Goal: Contribute content: Contribute content

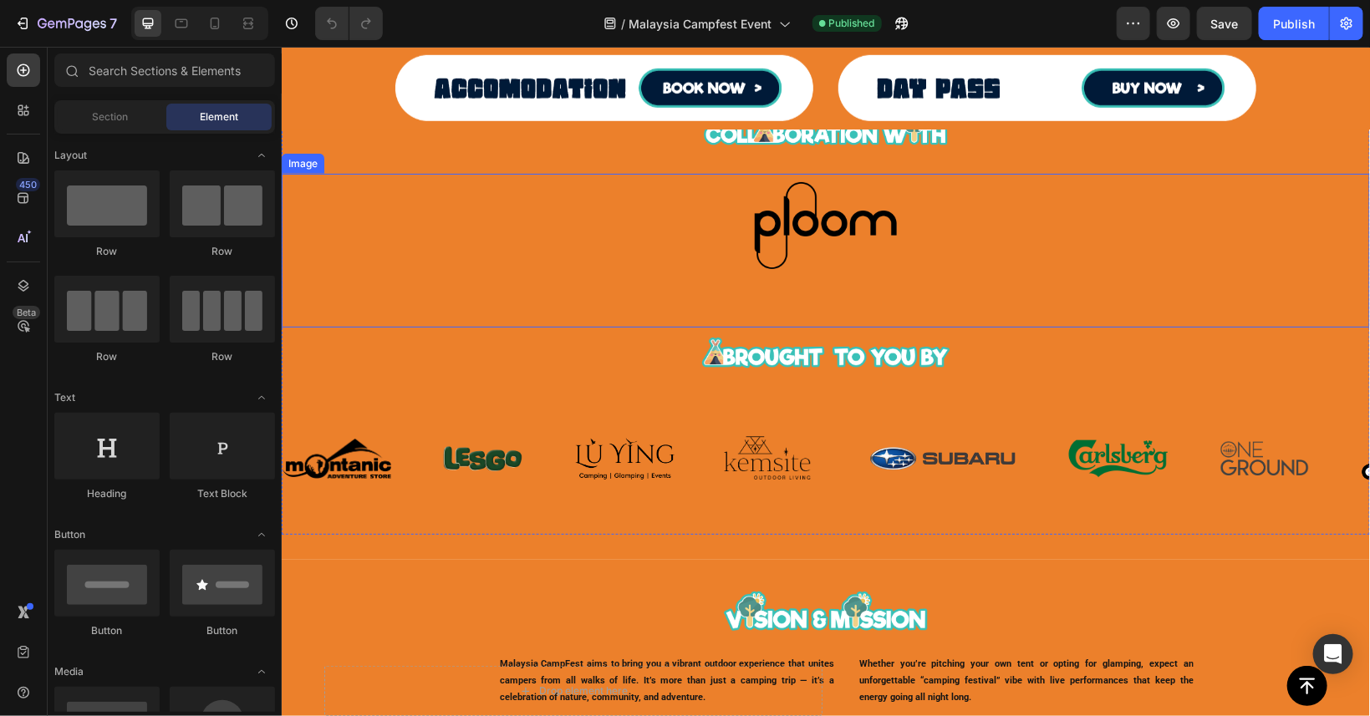
scroll to position [602, 0]
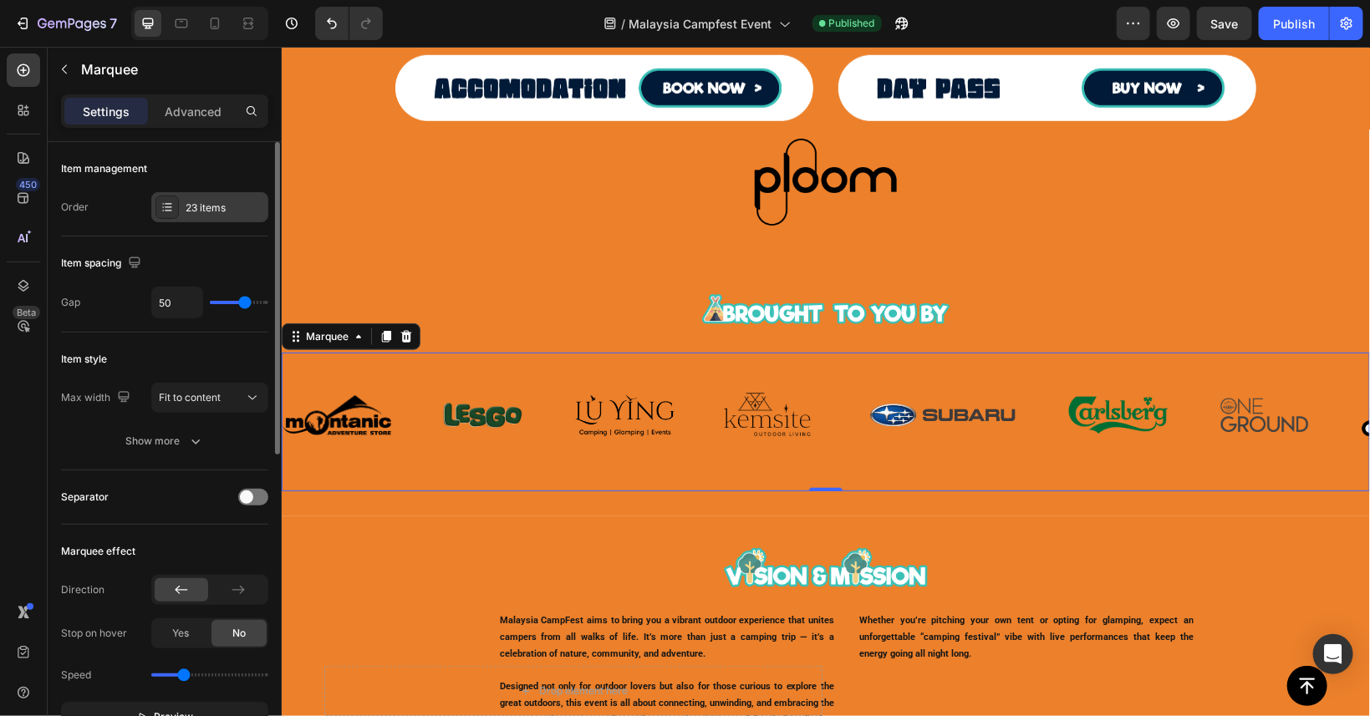
click at [191, 200] on div "23 items" at bounding box center [209, 207] width 117 height 30
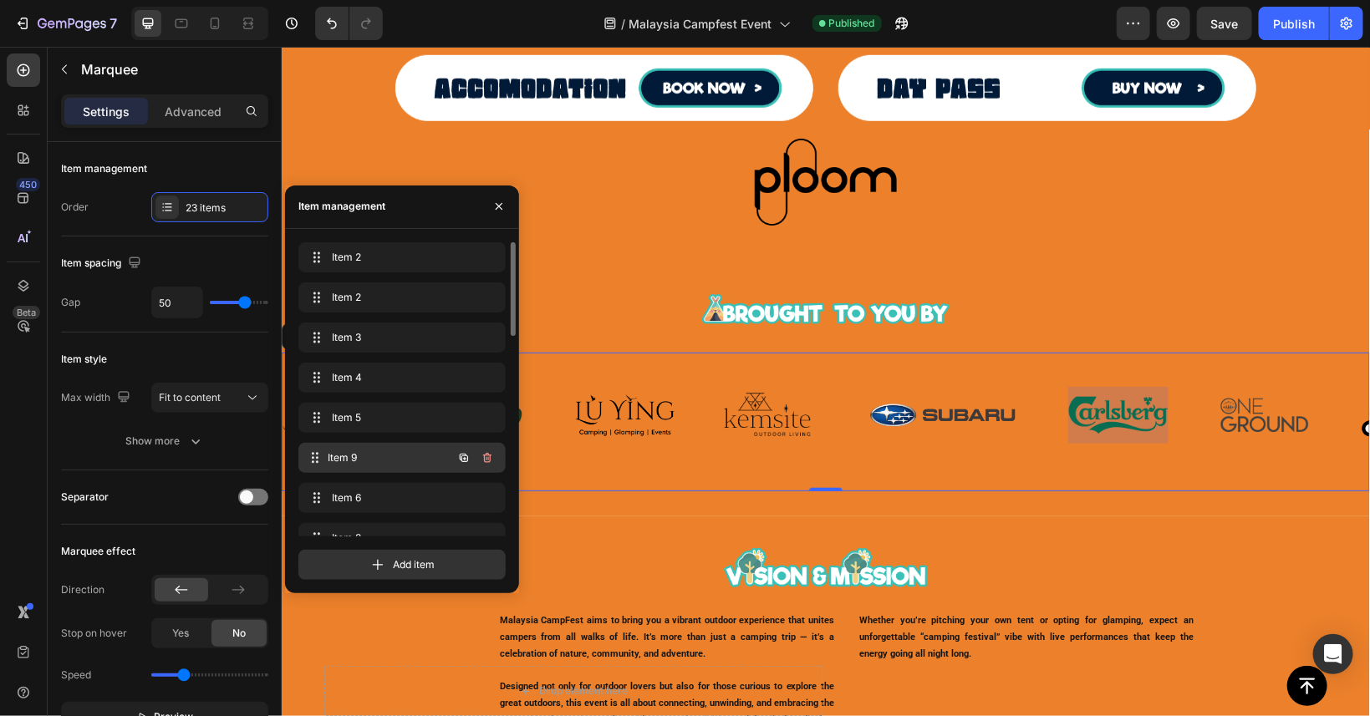
click at [367, 452] on span "Item 9" at bounding box center [391, 458] width 124 height 15
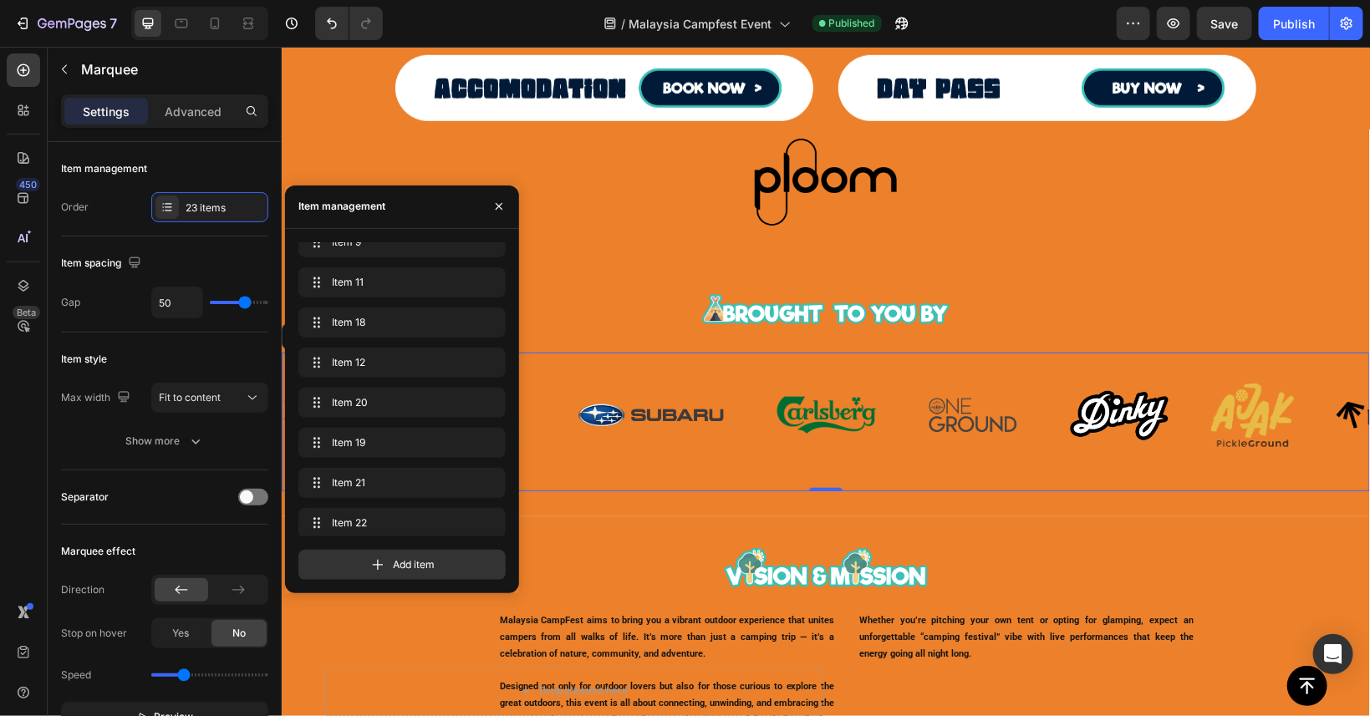
scroll to position [527, 0]
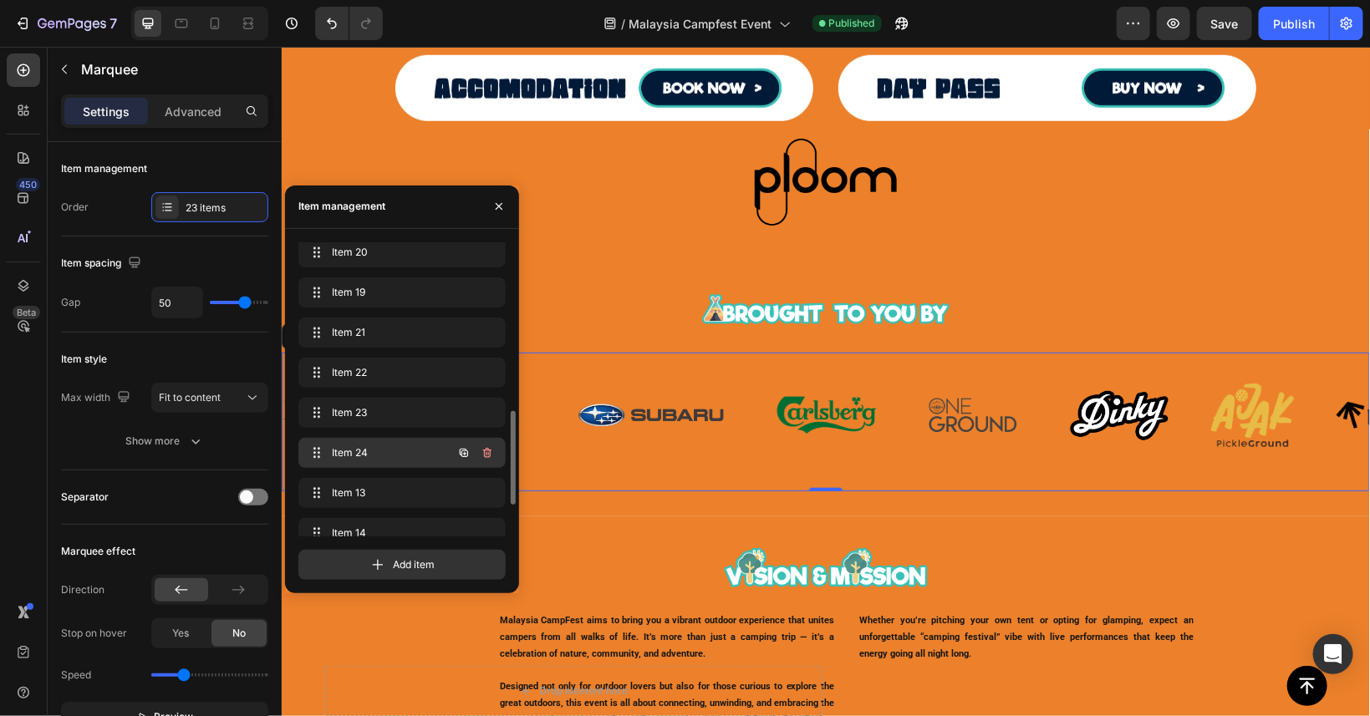
click at [395, 445] on div "Item 24 Item 24" at bounding box center [378, 452] width 147 height 23
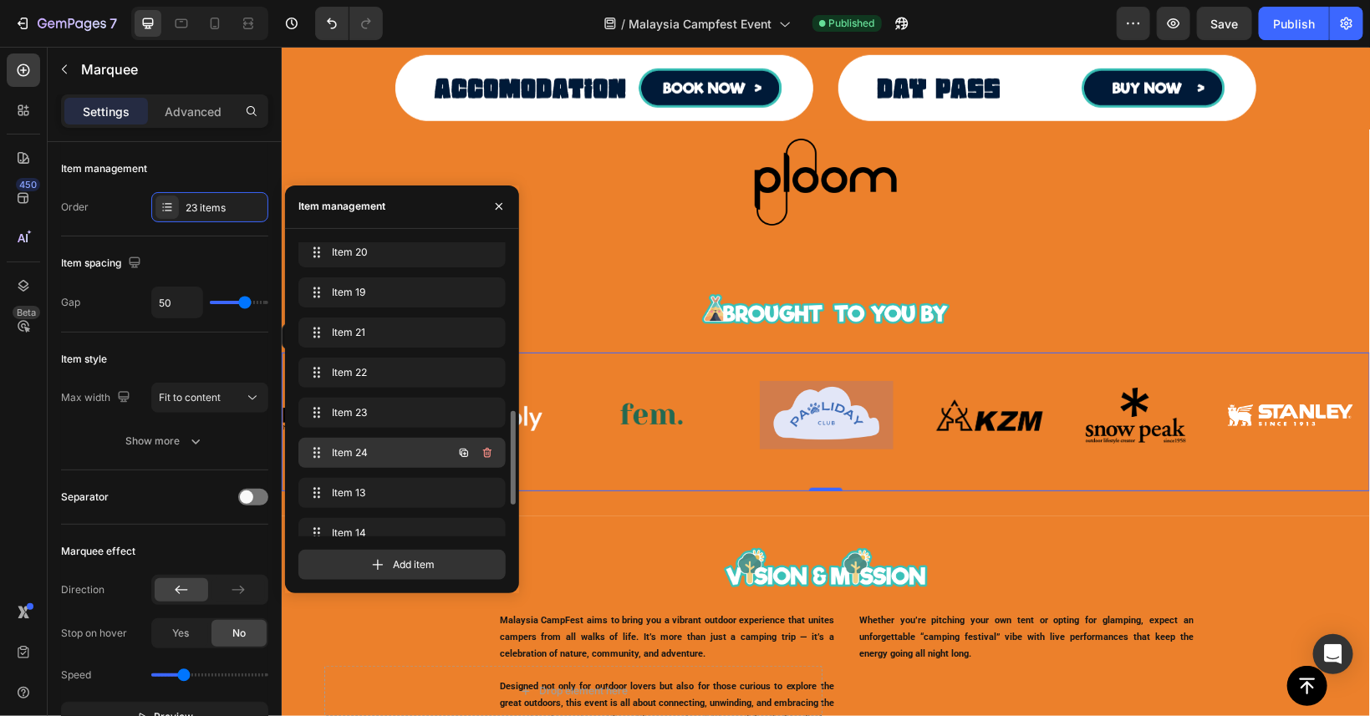
scroll to position [0, 2391]
click at [465, 446] on icon "button" at bounding box center [463, 452] width 13 height 13
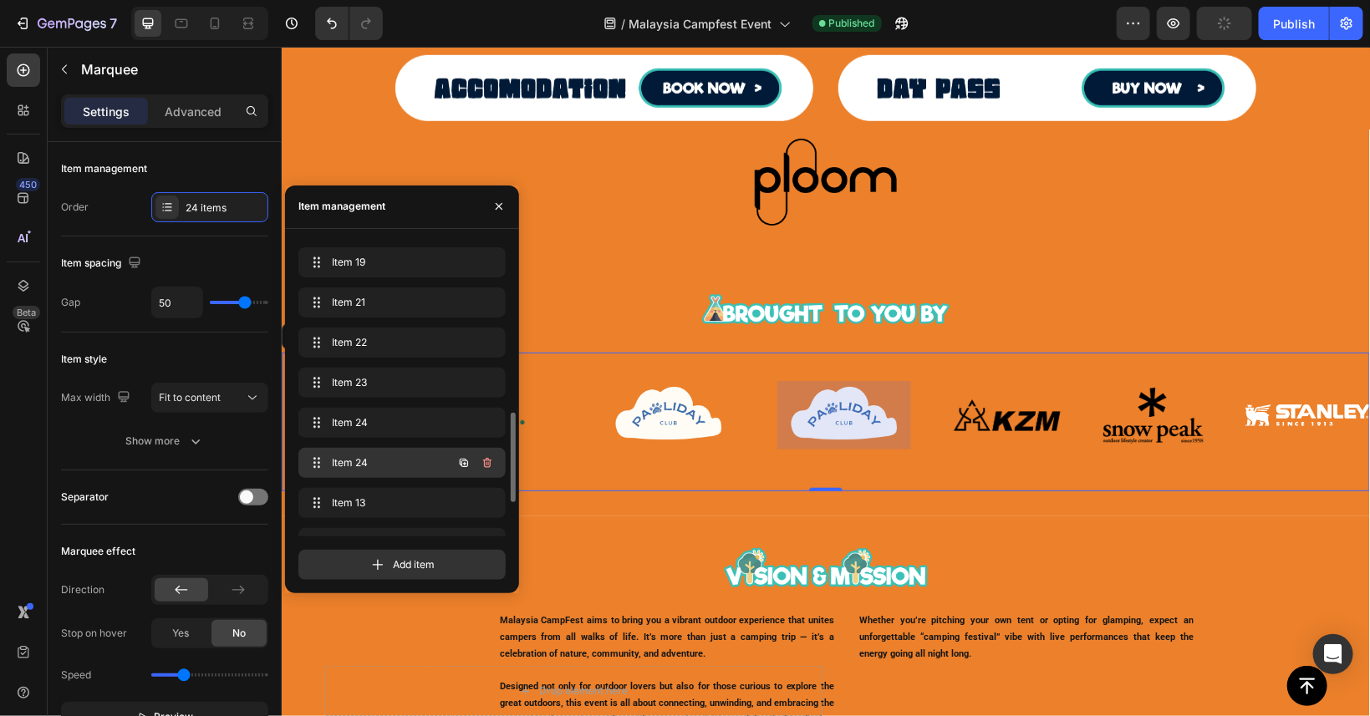
scroll to position [0, 2566]
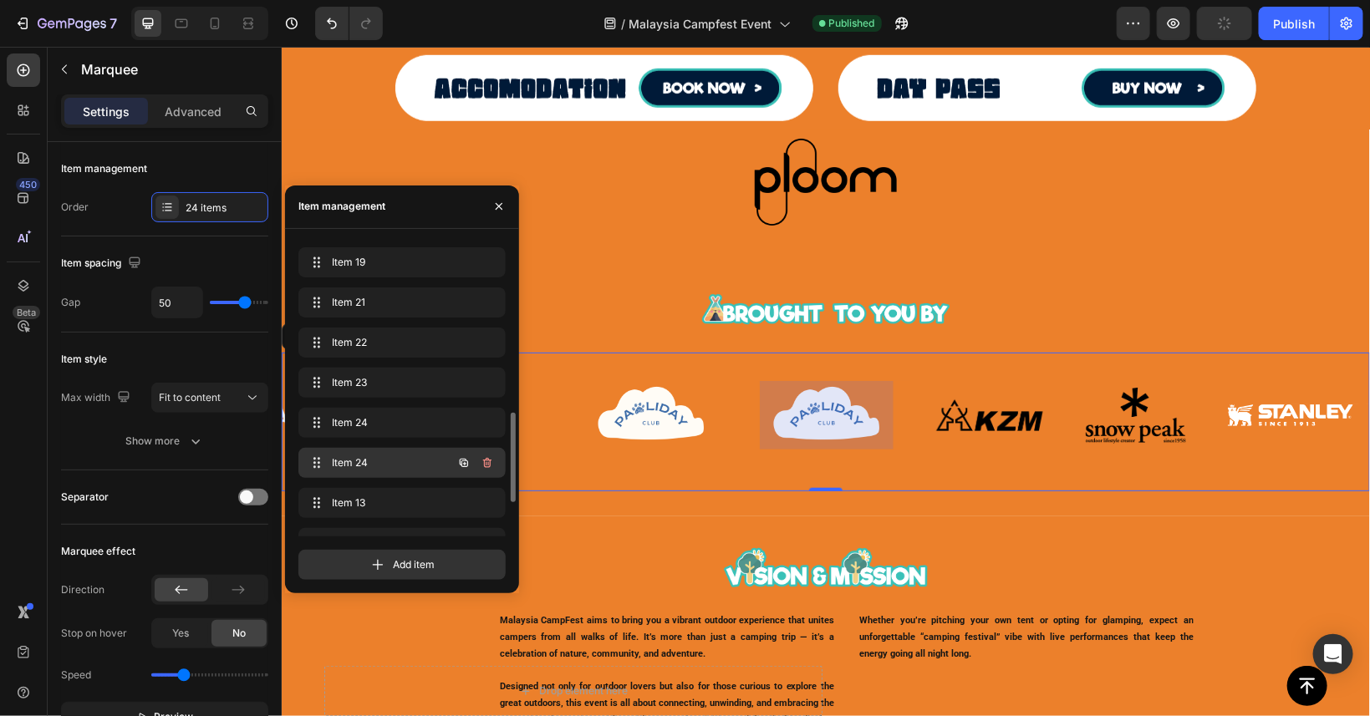
click at [378, 462] on span "Item 24" at bounding box center [379, 463] width 94 height 15
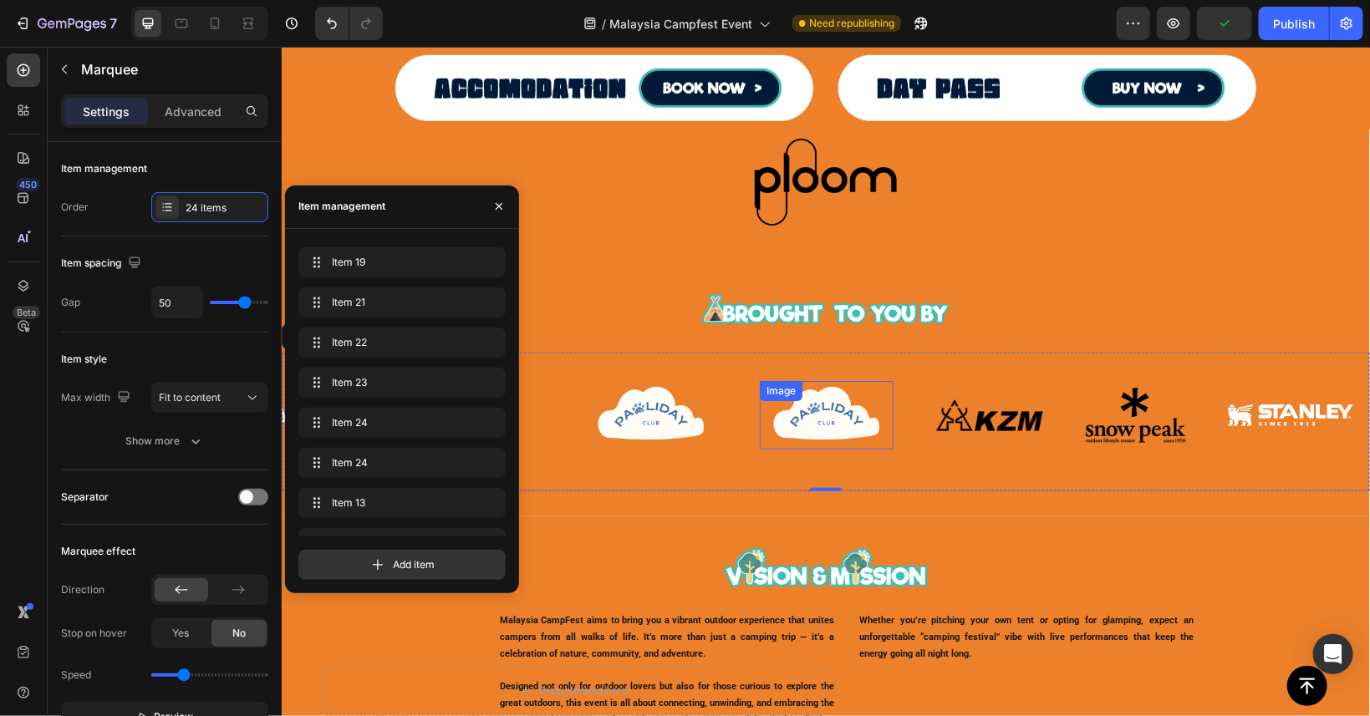
click at [854, 412] on img at bounding box center [826, 414] width 134 height 68
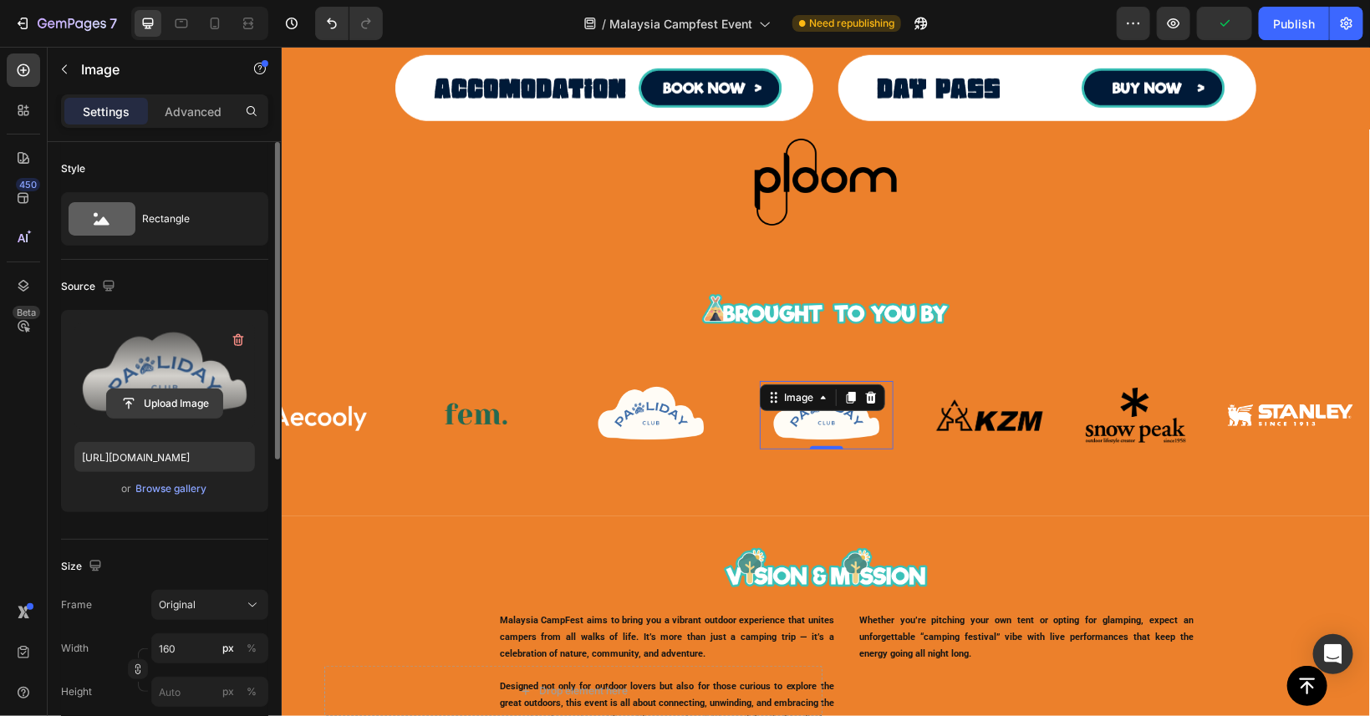
click at [177, 408] on input "file" at bounding box center [164, 404] width 115 height 28
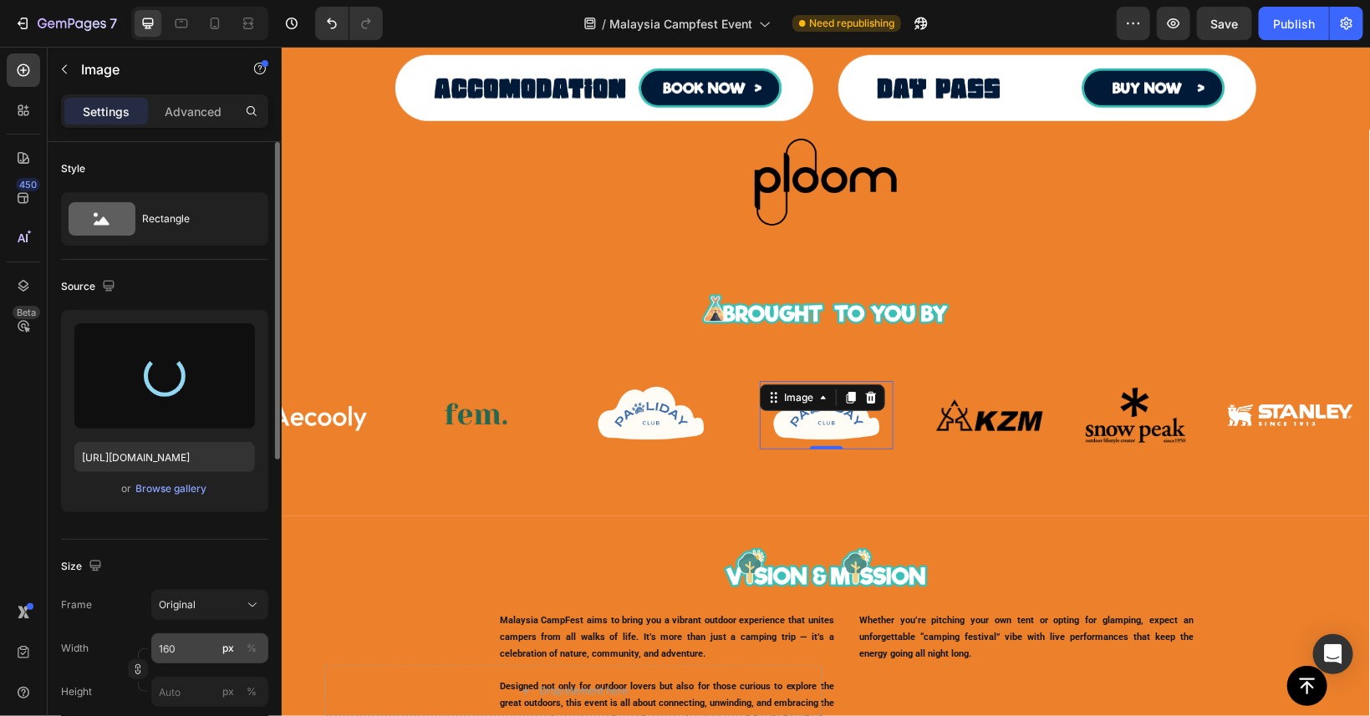
type input "[URL][DOMAIN_NAME]"
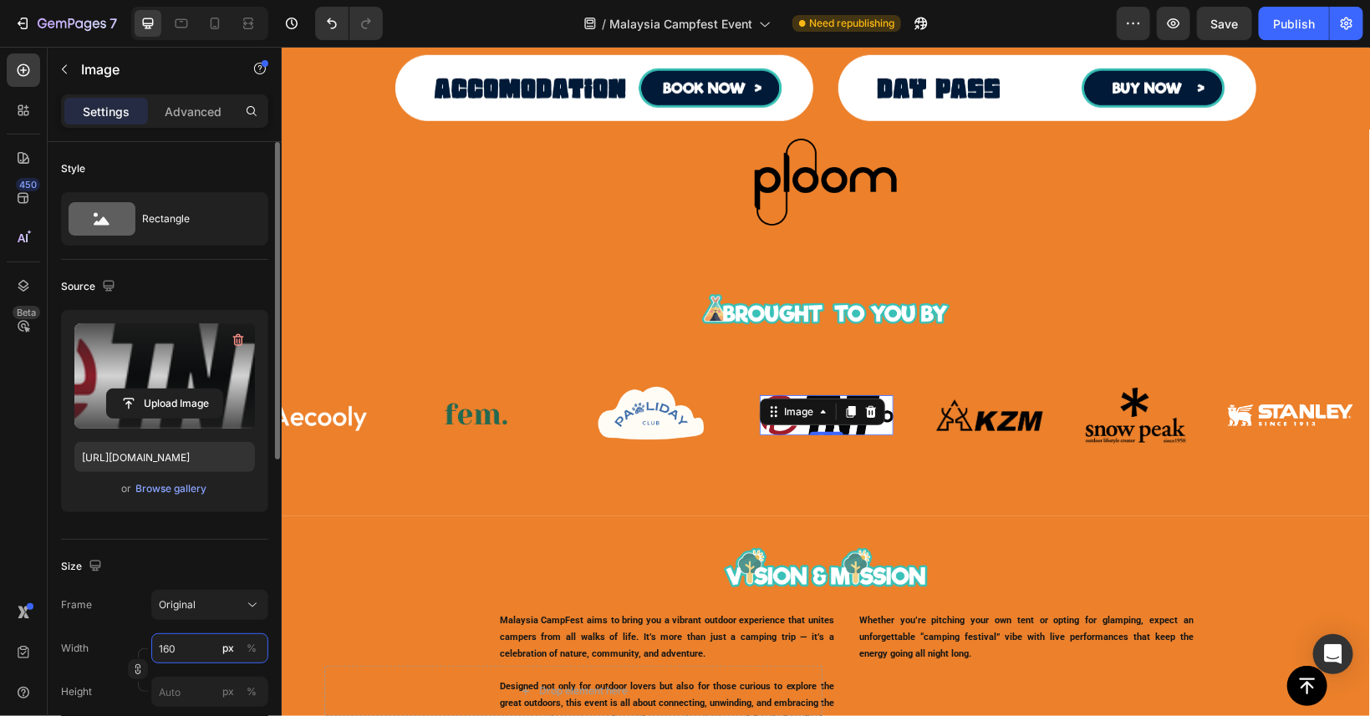
click at [176, 646] on input "160" at bounding box center [209, 649] width 117 height 30
click at [838, 481] on div "Image Image Image Image Image Image Image Image Image Image Image Image Image I…" at bounding box center [825, 421] width 1088 height 139
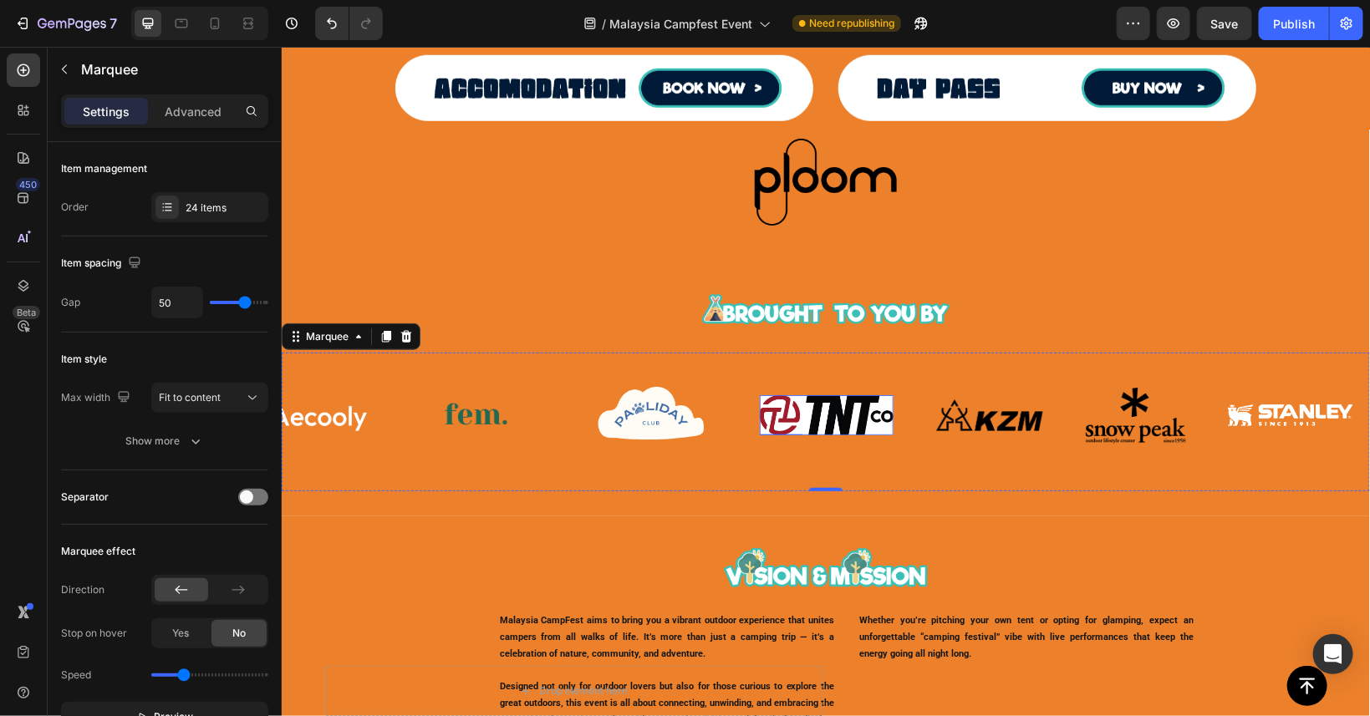
click at [813, 407] on img at bounding box center [826, 415] width 134 height 41
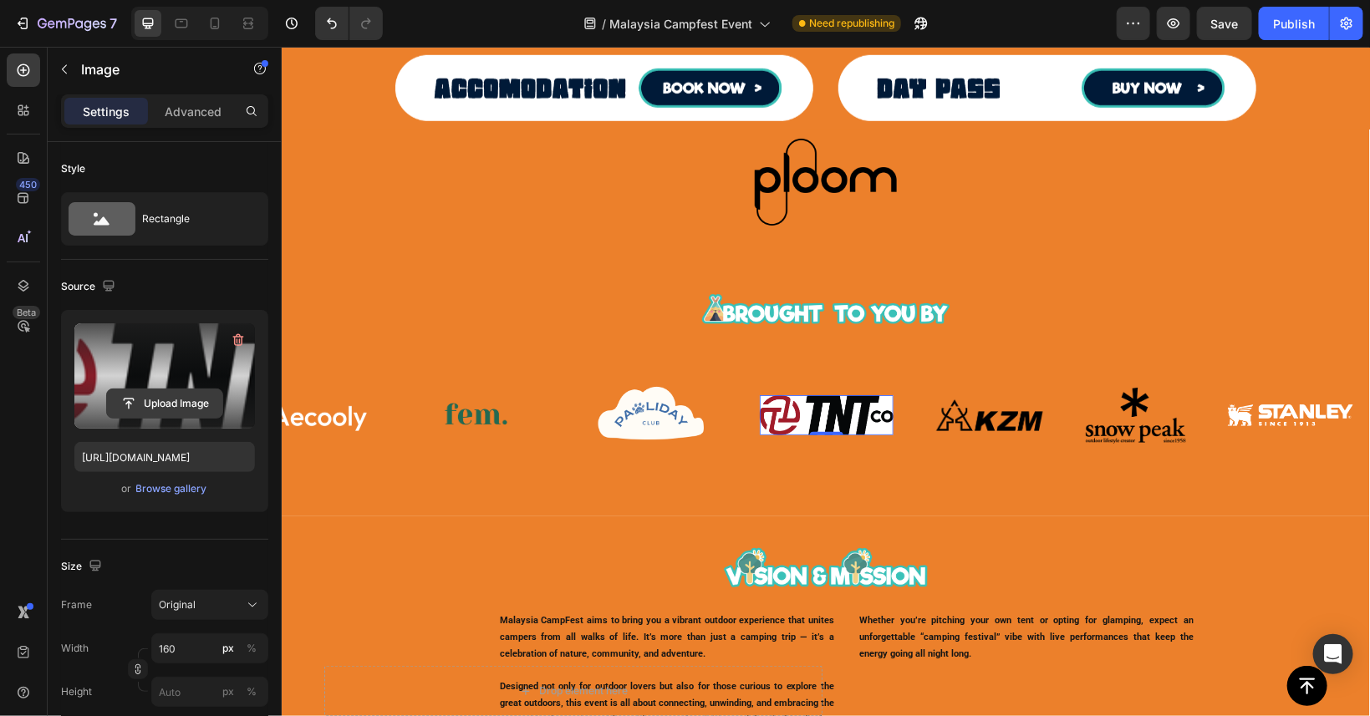
click at [166, 402] on input "file" at bounding box center [164, 404] width 115 height 28
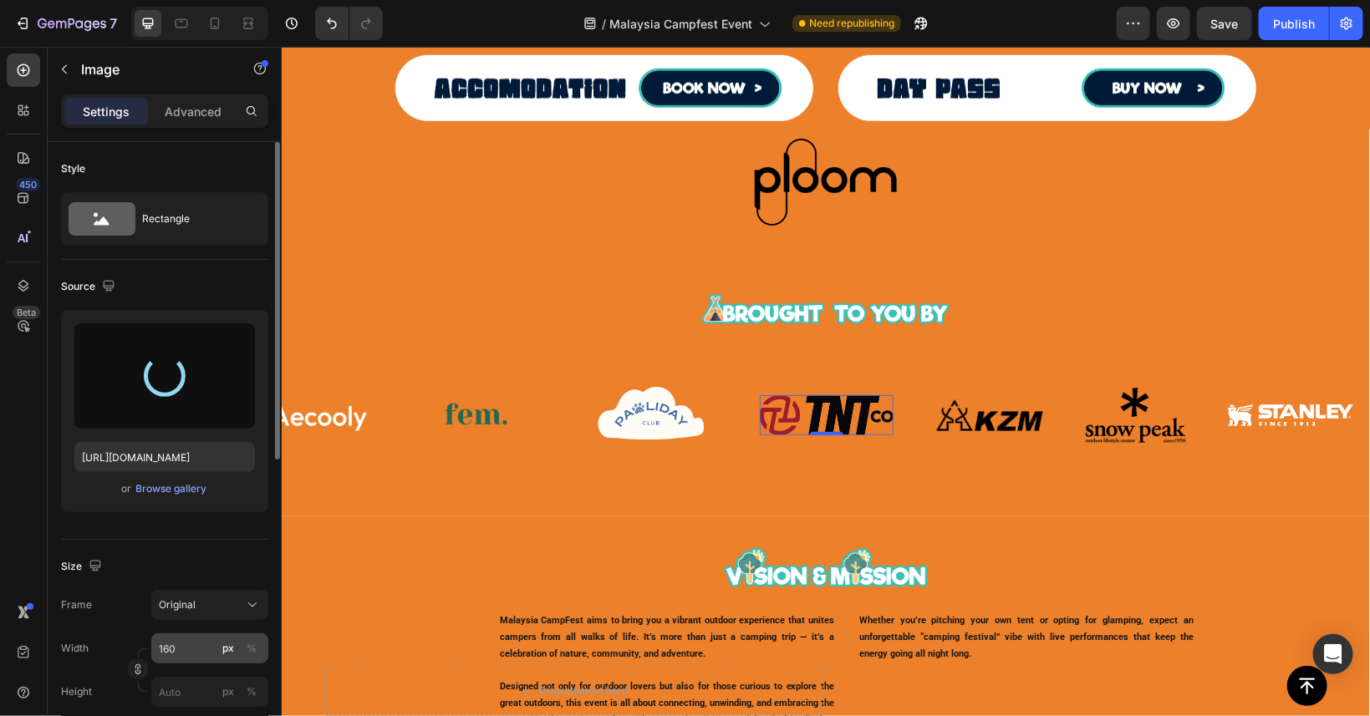
type input "[URL][DOMAIN_NAME]"
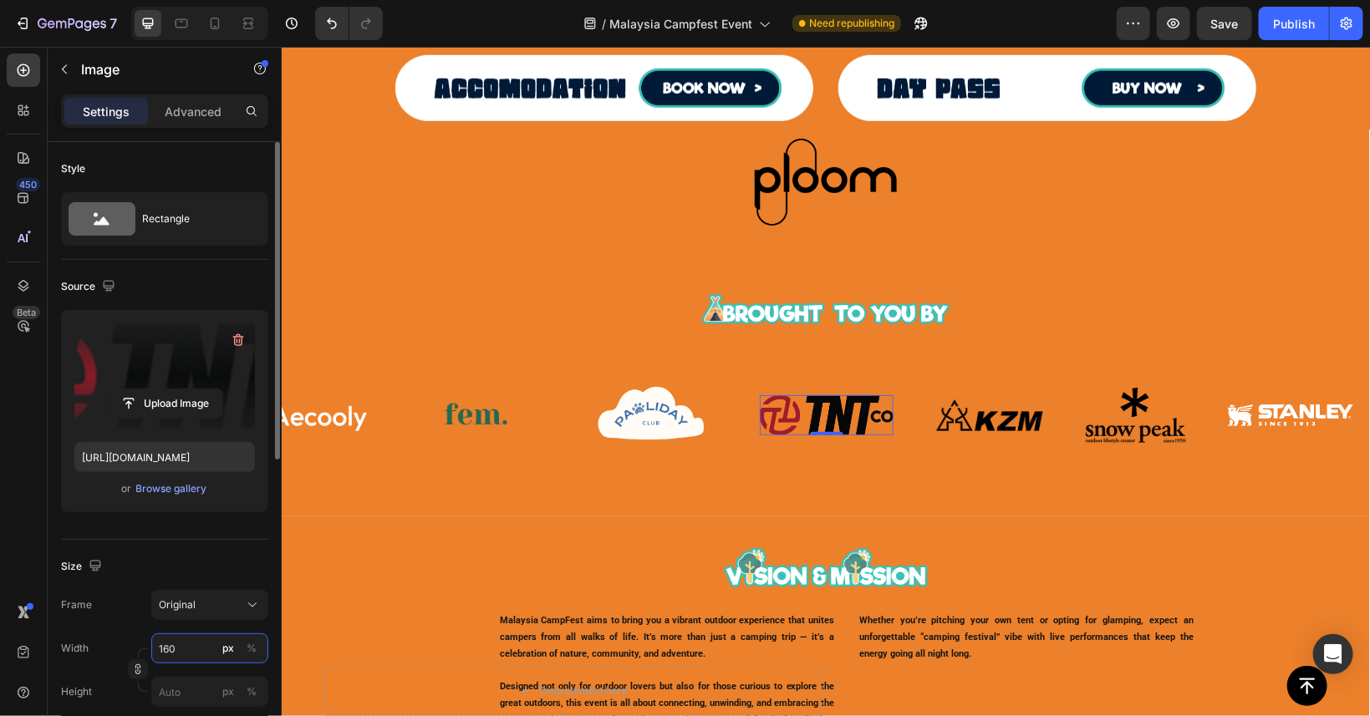
click at [190, 649] on input "160" at bounding box center [209, 649] width 117 height 30
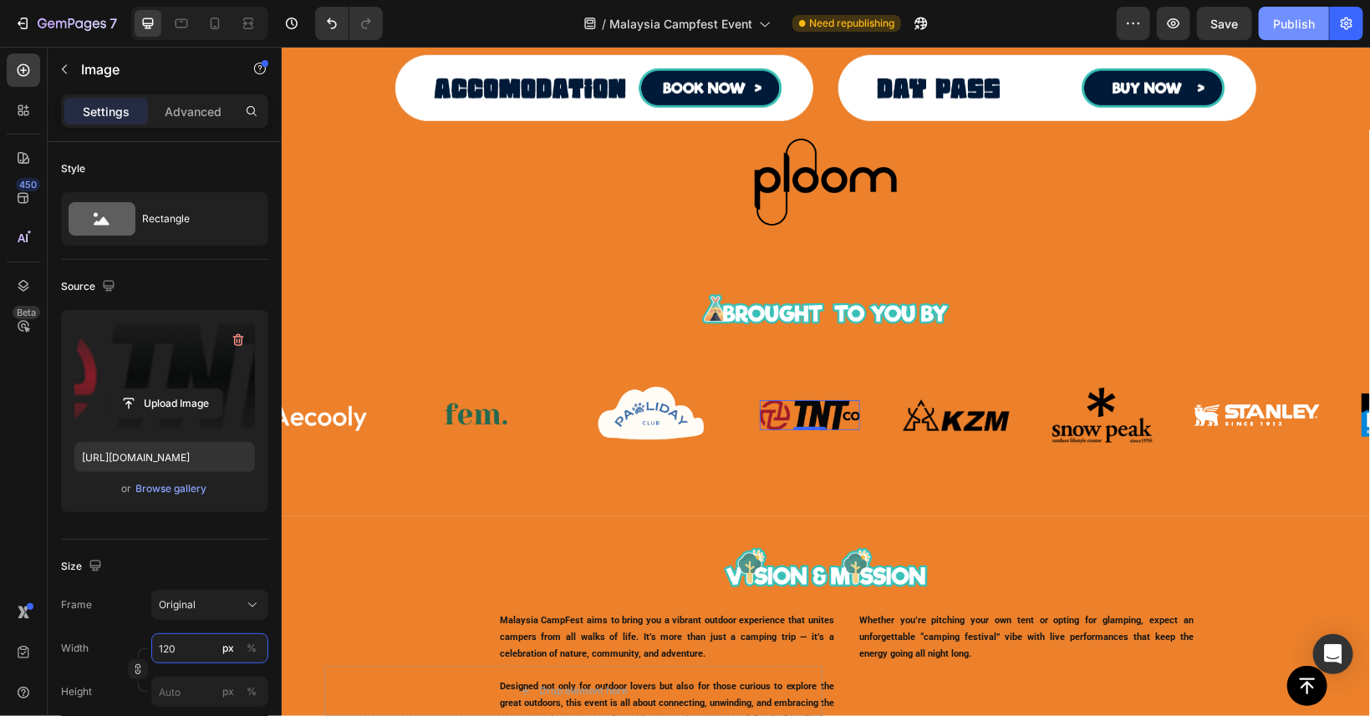
type input "120"
click at [1294, 23] on div "Publish" at bounding box center [1294, 24] width 42 height 18
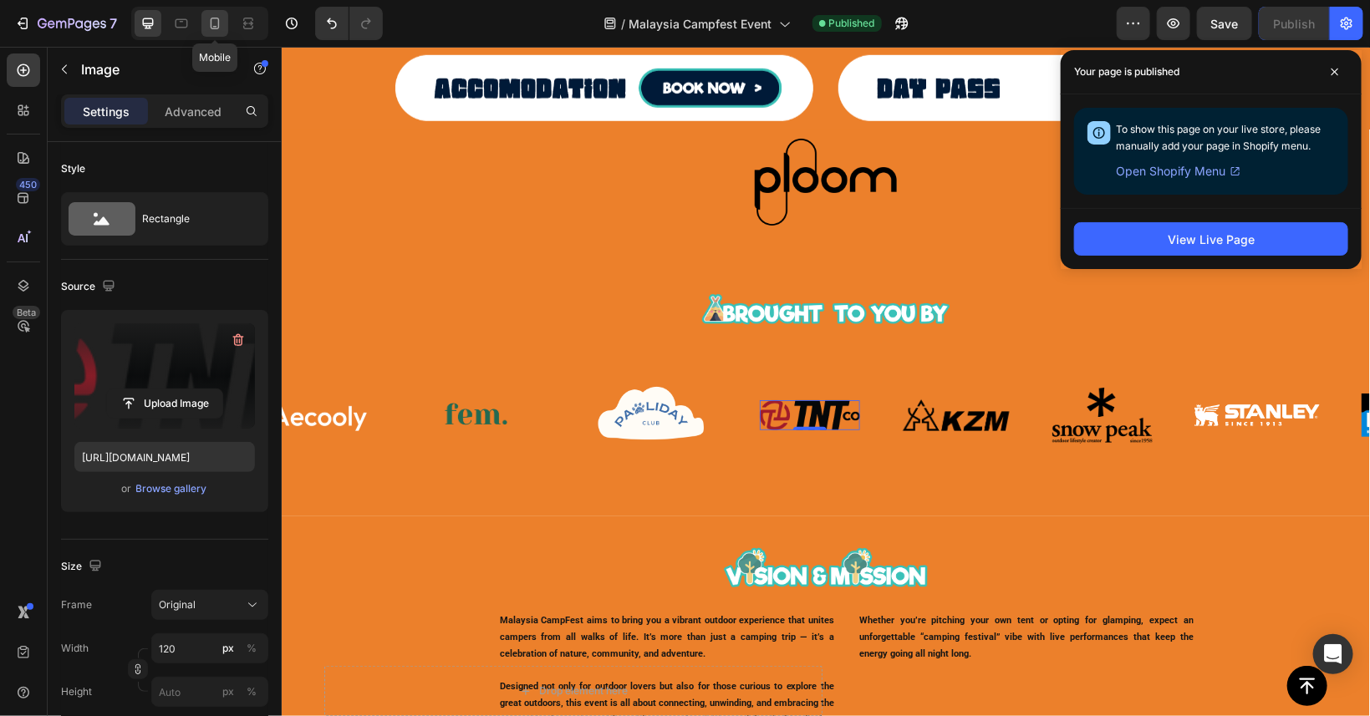
click at [213, 23] on icon at bounding box center [214, 23] width 17 height 17
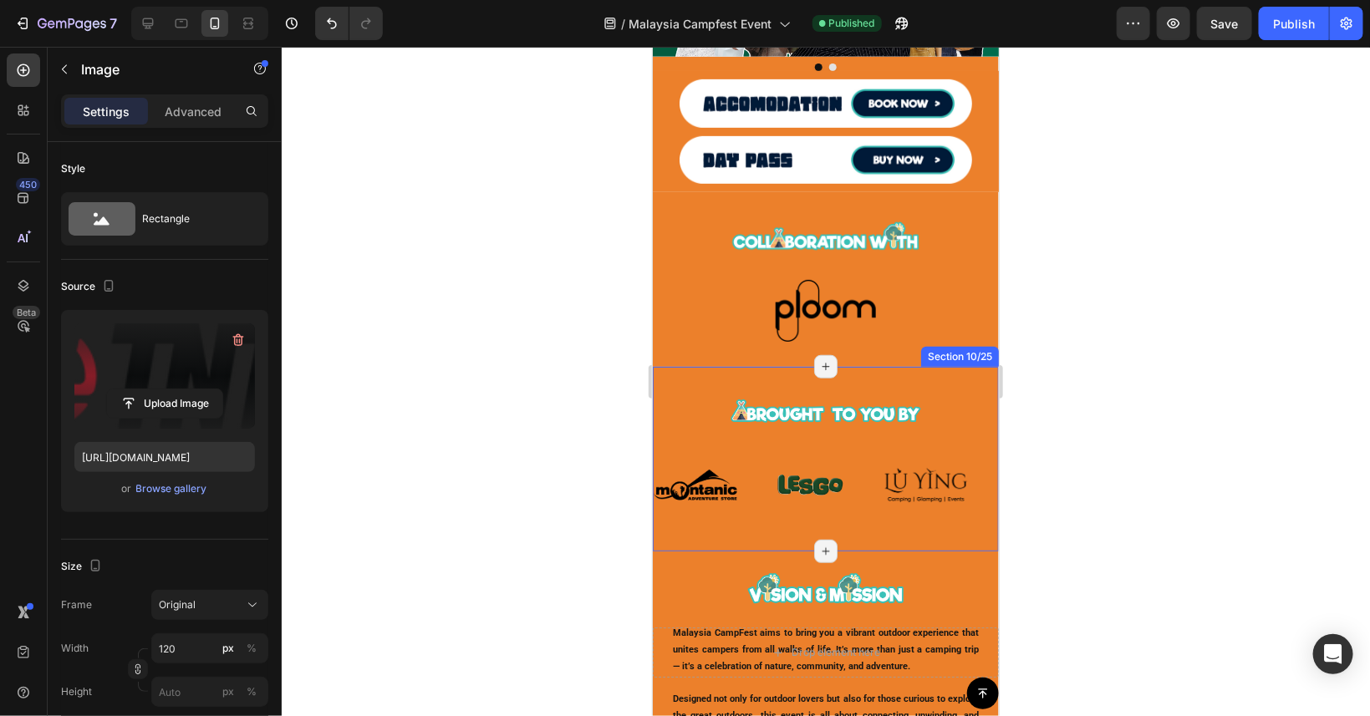
scroll to position [461, 0]
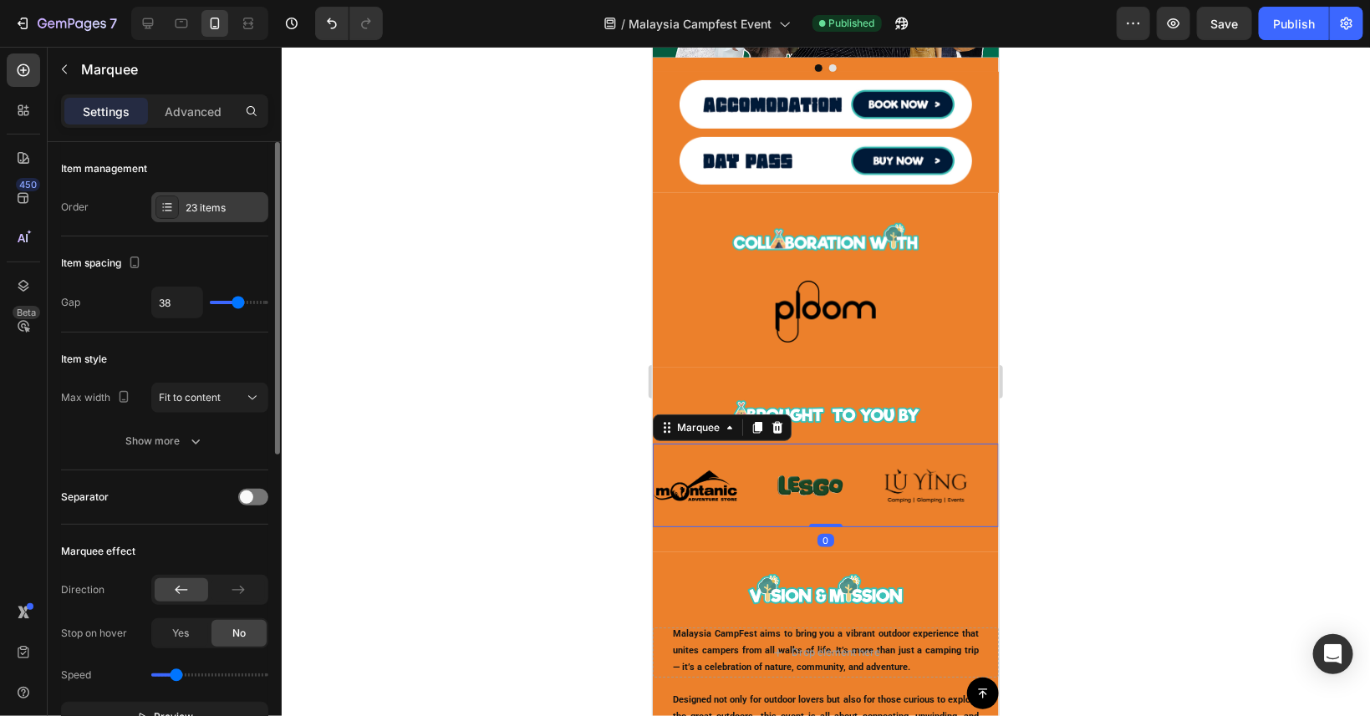
click at [217, 209] on div "23 items" at bounding box center [225, 208] width 79 height 15
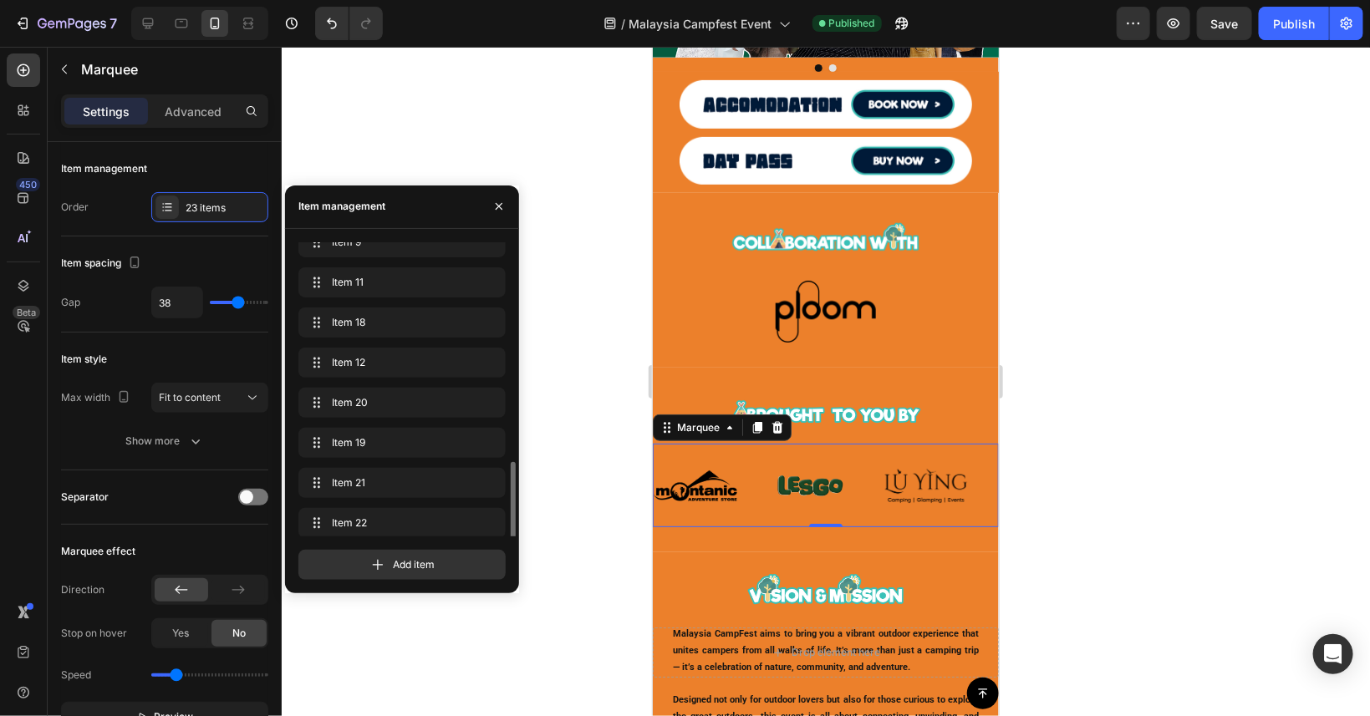
scroll to position [451, 0]
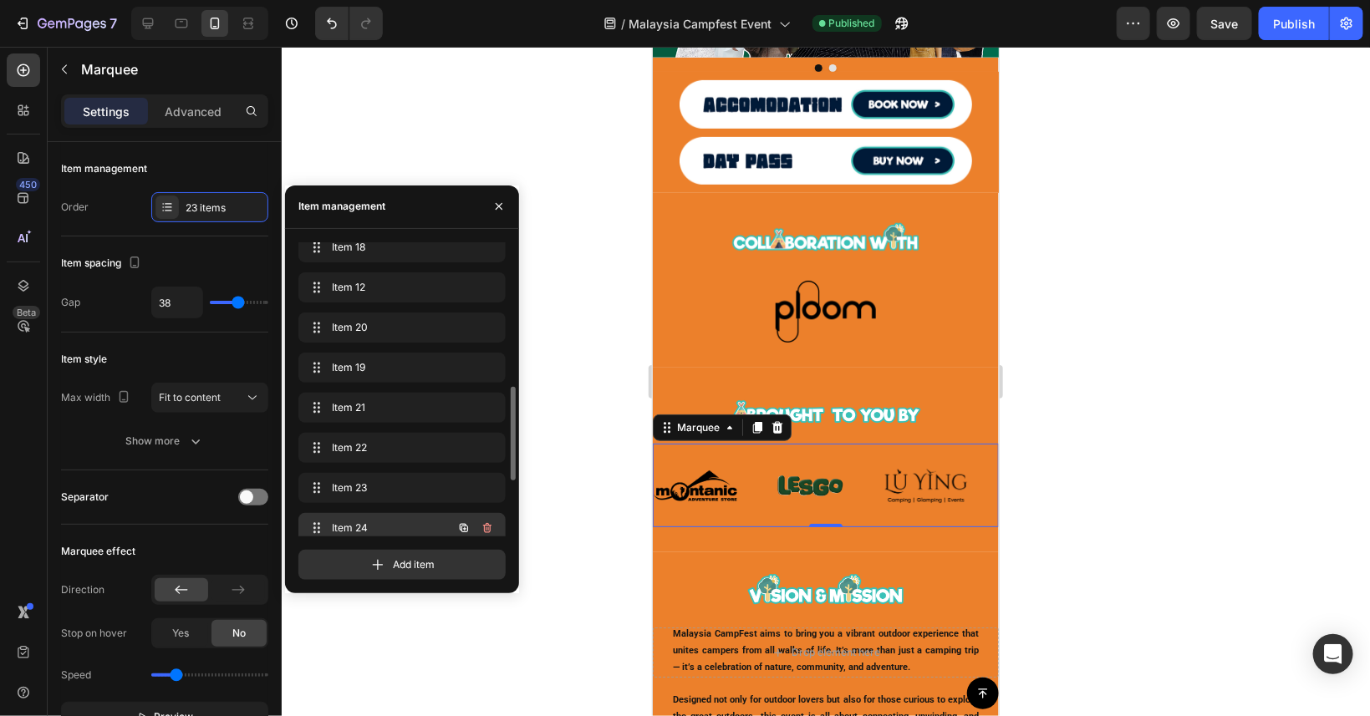
click at [400, 523] on span "Item 24" at bounding box center [379, 528] width 94 height 15
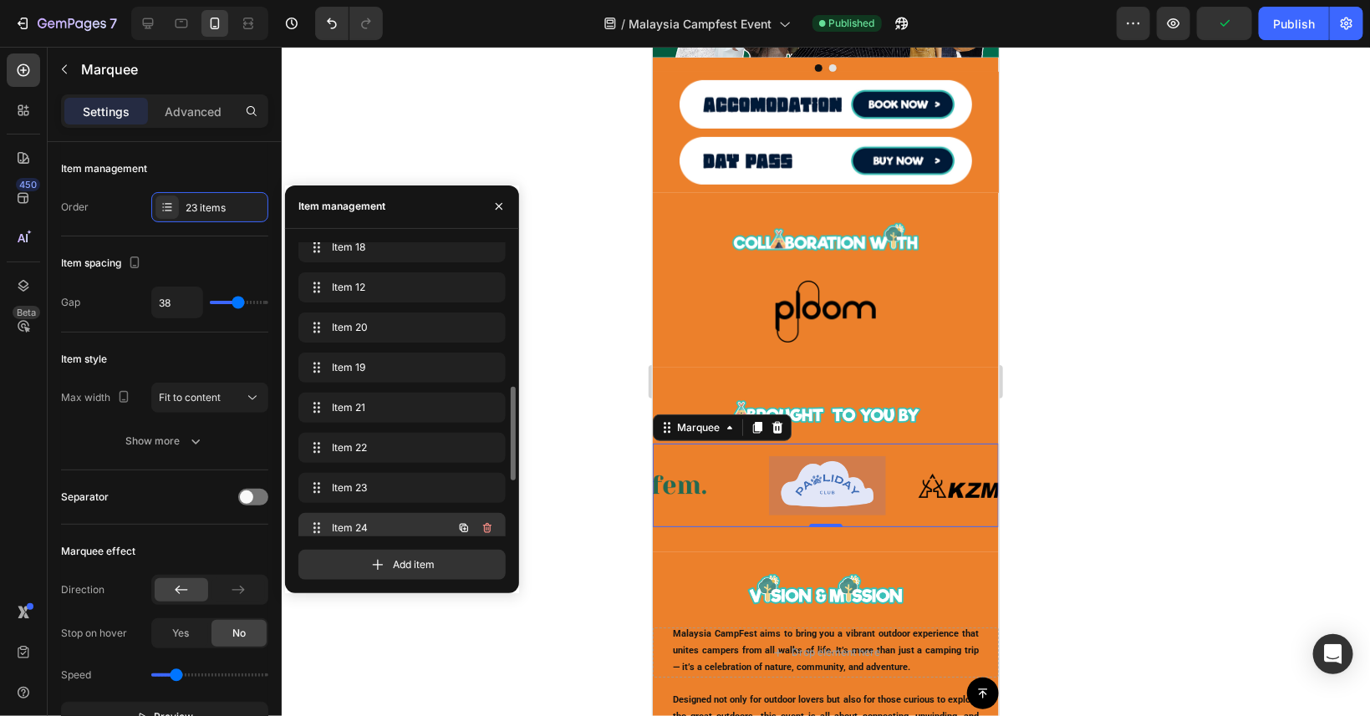
scroll to position [0, 2063]
click at [465, 527] on icon "button" at bounding box center [464, 528] width 3 height 3
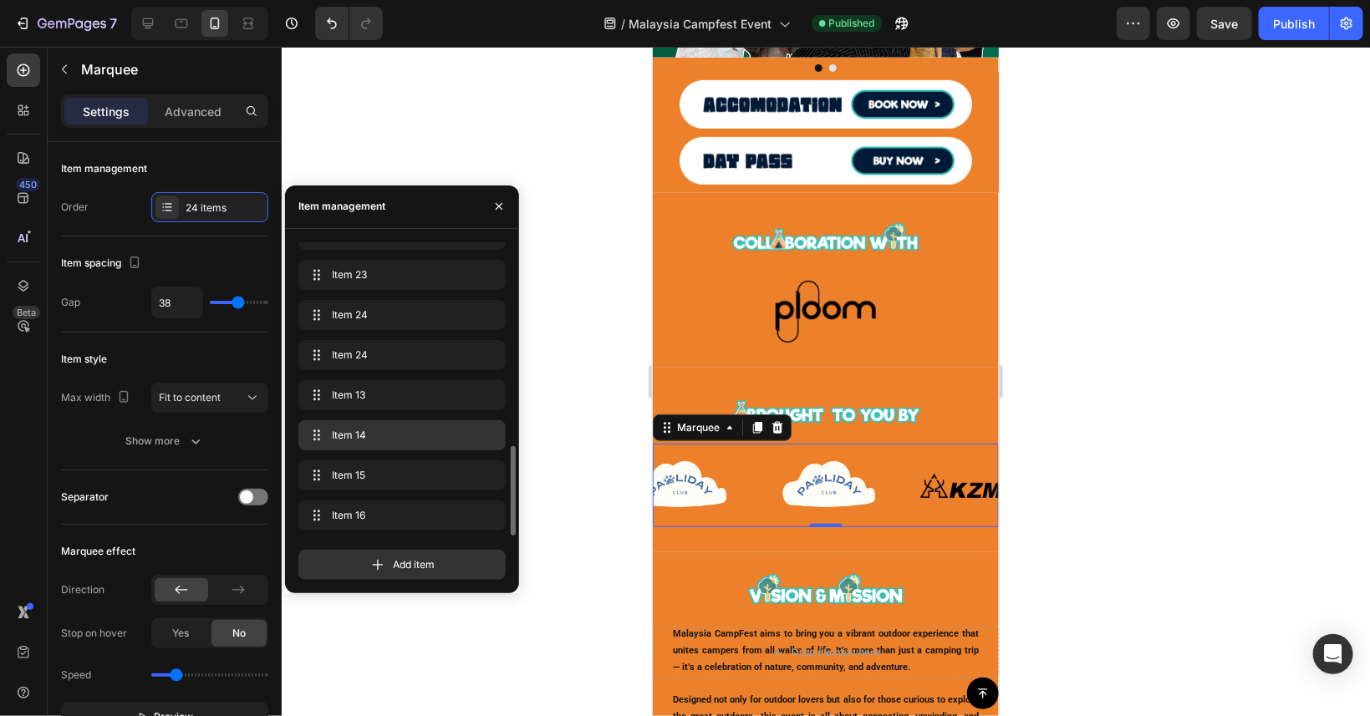
scroll to position [0, 2211]
click at [830, 489] on img at bounding box center [825, 485] width 117 height 59
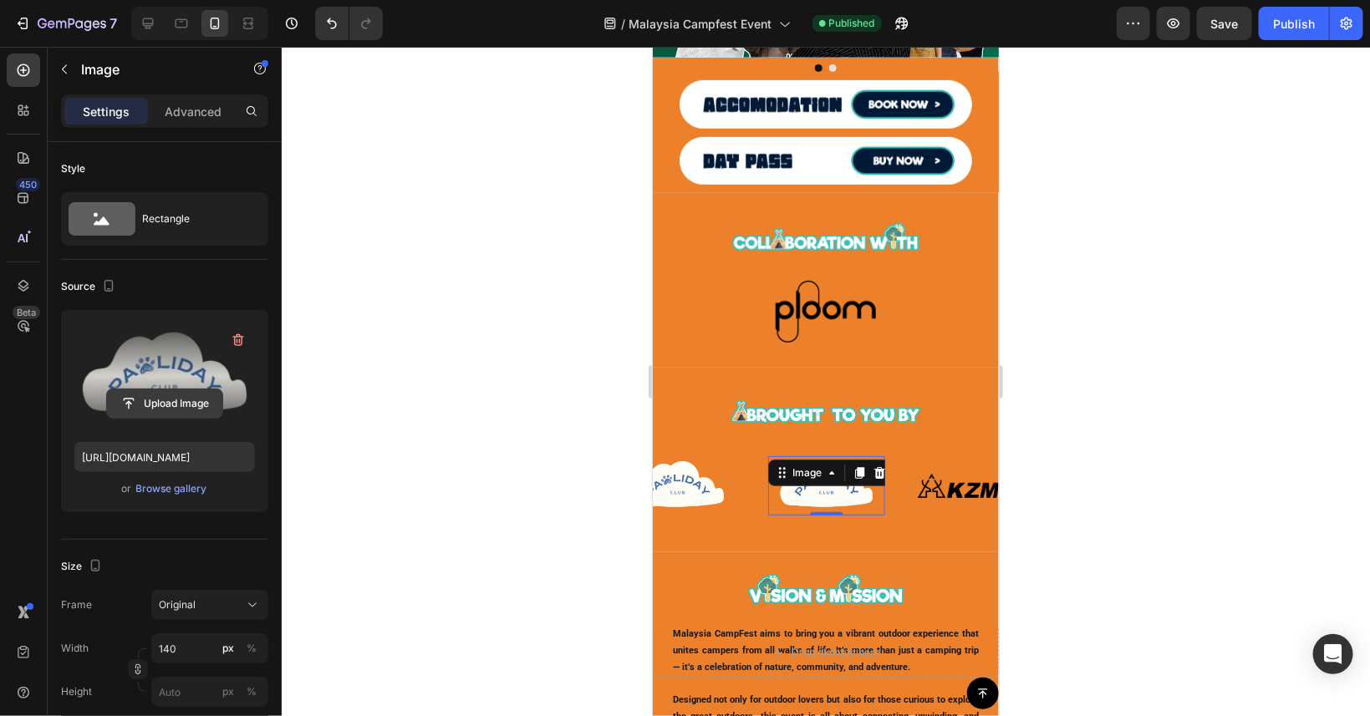
click at [174, 400] on input "file" at bounding box center [164, 404] width 115 height 28
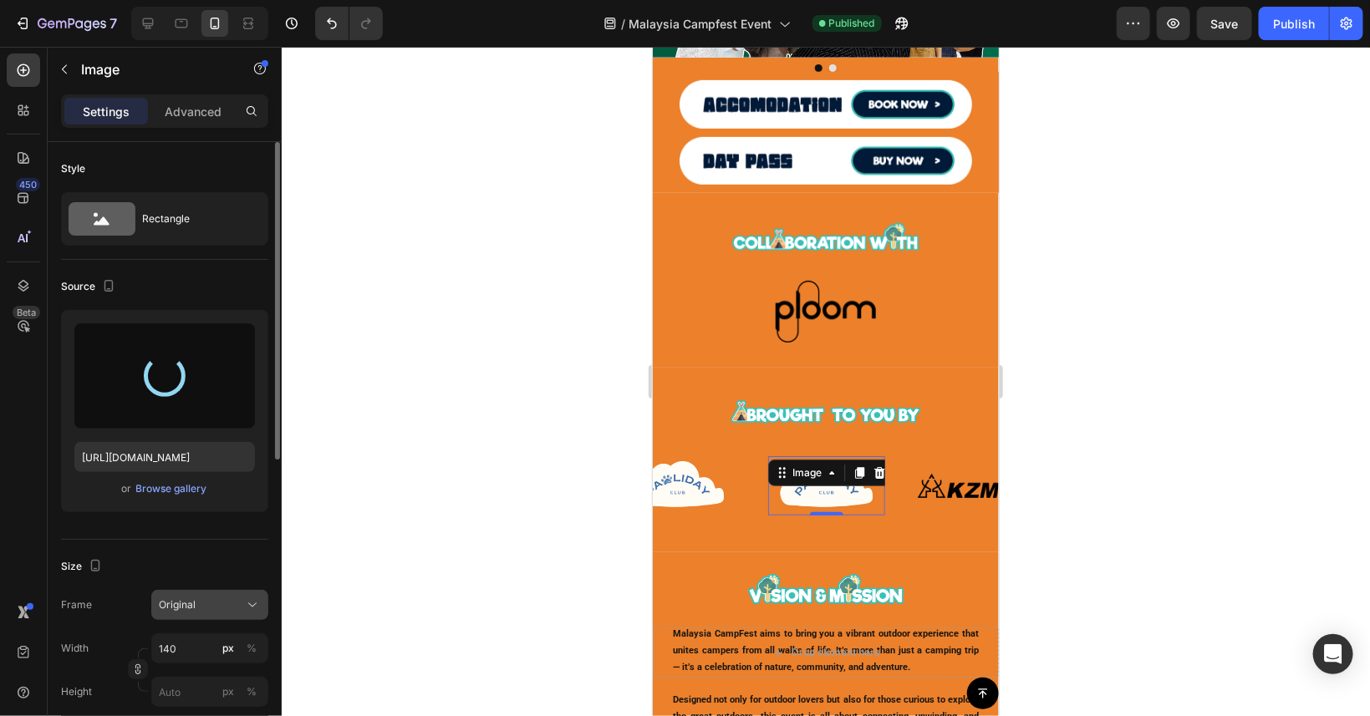
type input "[URL][DOMAIN_NAME]"
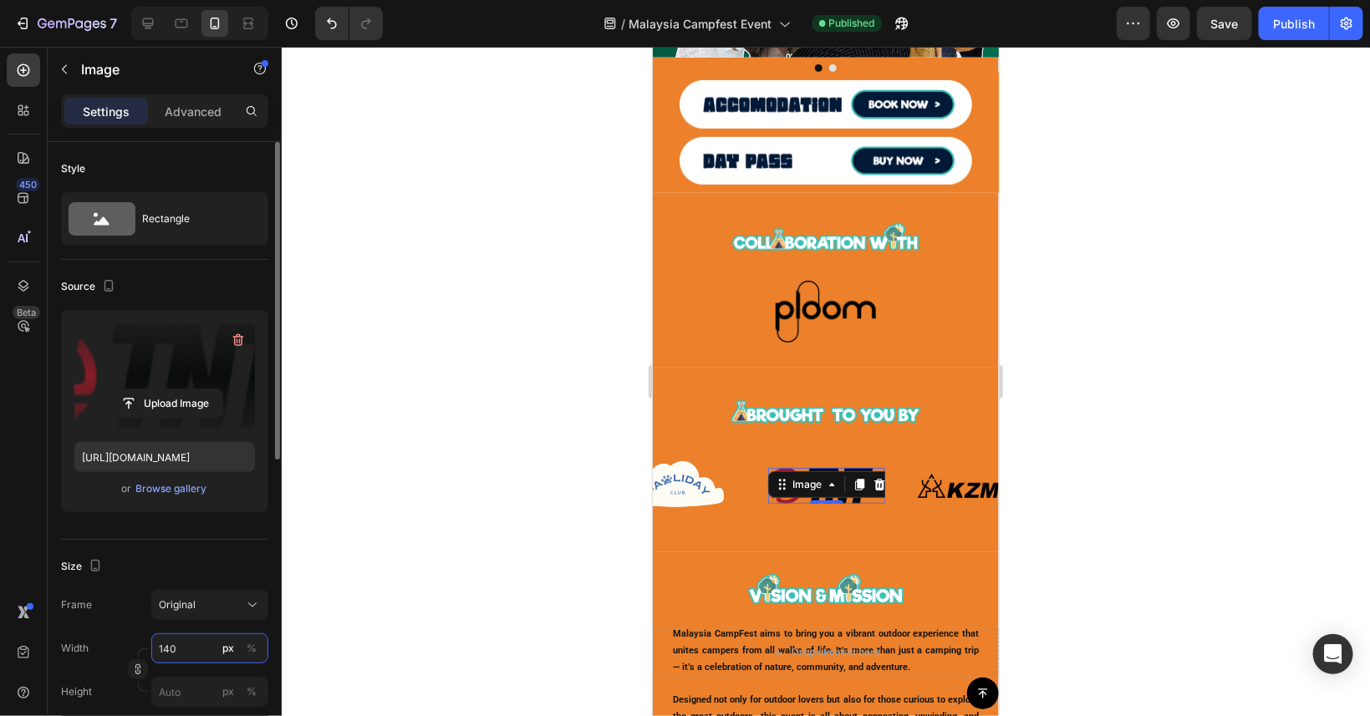
click at [186, 647] on input "140" at bounding box center [209, 649] width 117 height 30
type input "120"
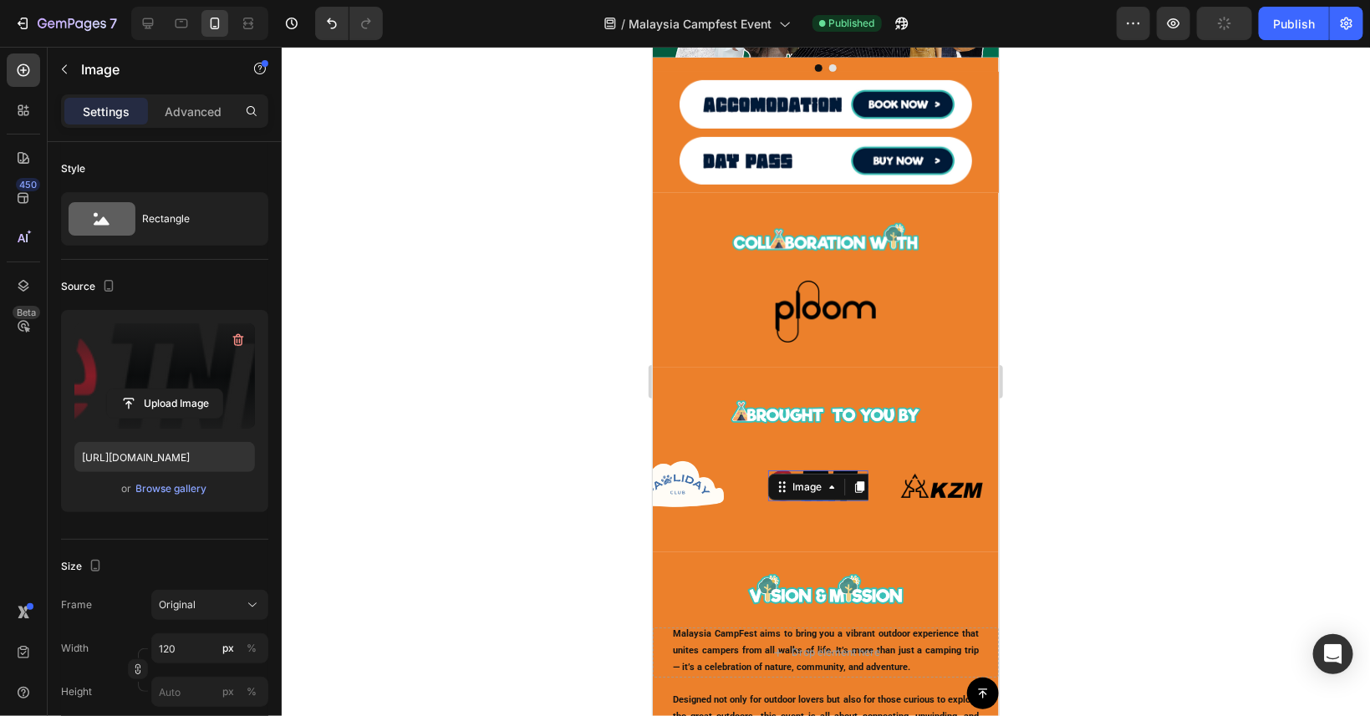
click at [578, 554] on div at bounding box center [826, 382] width 1088 height 670
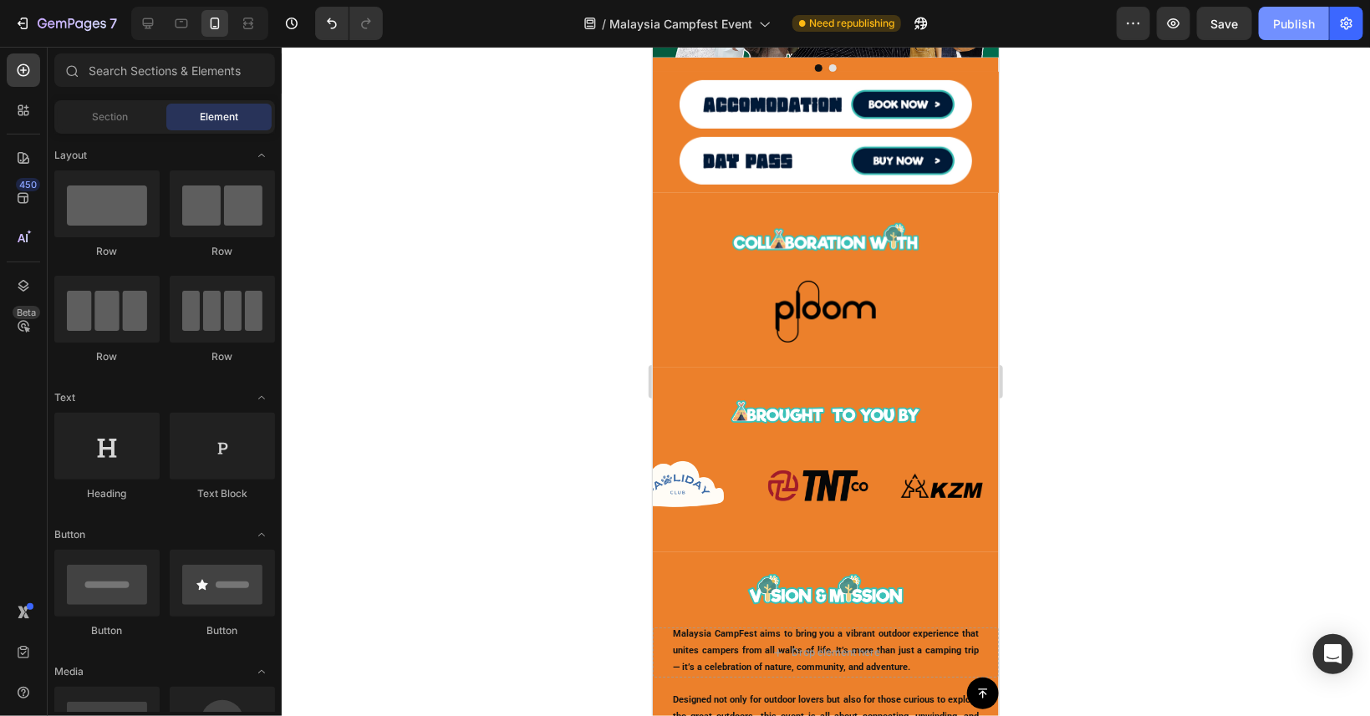
click at [1273, 34] on button "Publish" at bounding box center [1294, 23] width 70 height 33
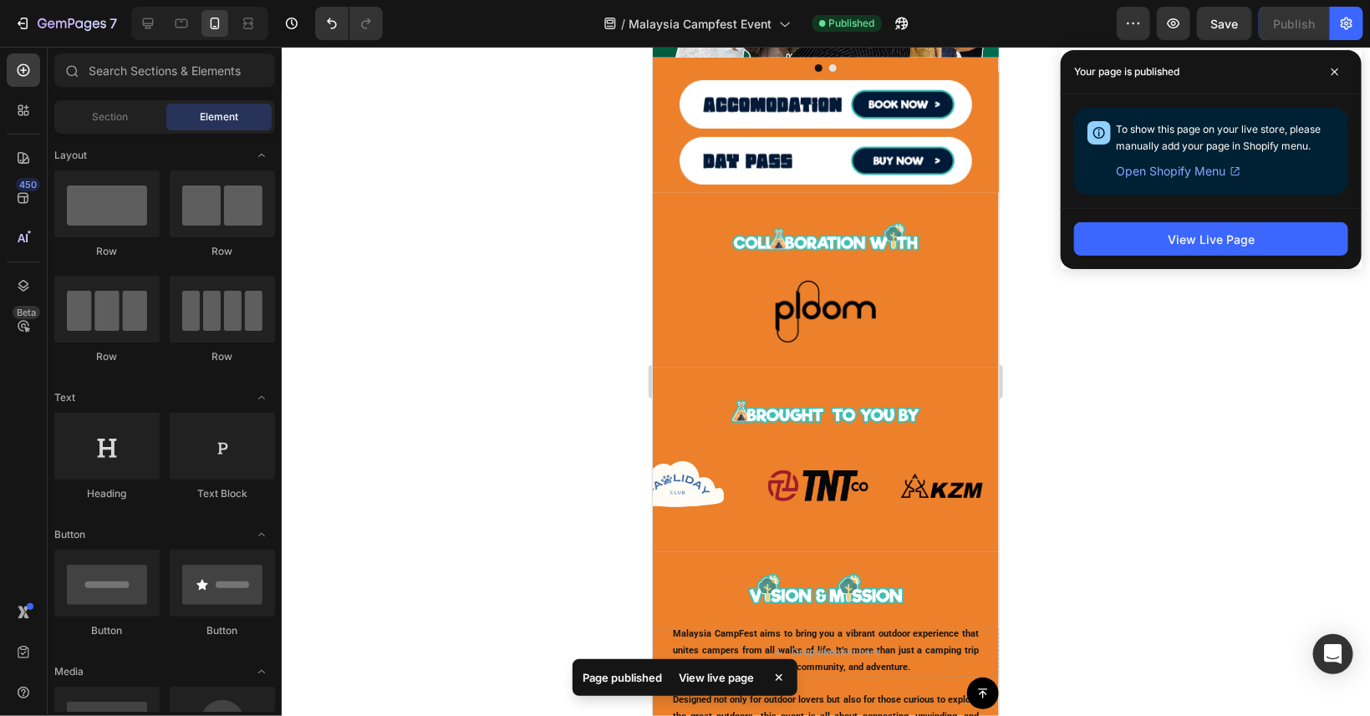
drag, startPoint x: 1175, startPoint y: 364, endPoint x: 1139, endPoint y: 363, distance: 36.0
click at [1175, 362] on div at bounding box center [826, 382] width 1088 height 670
